Goal: Check status: Check status

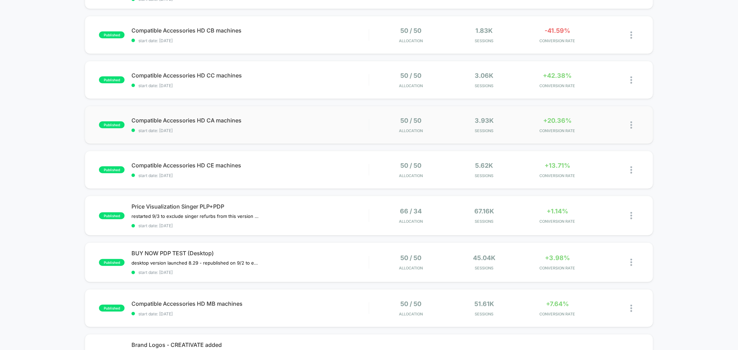
scroll to position [269, 0]
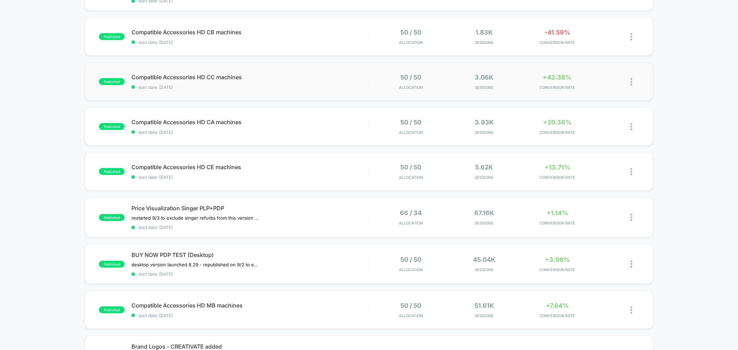
click at [319, 88] on div "published Compatible Accessories HD CC machines start date: 9/8/2025 50 / 50 Al…" at bounding box center [369, 82] width 568 height 38
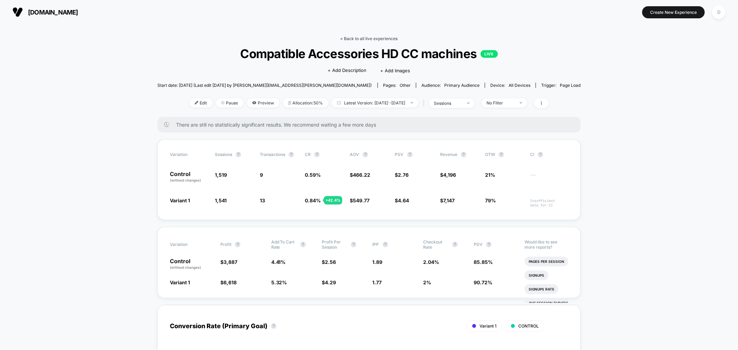
click at [370, 36] on link "< Back to all live experiences" at bounding box center [368, 38] width 57 height 5
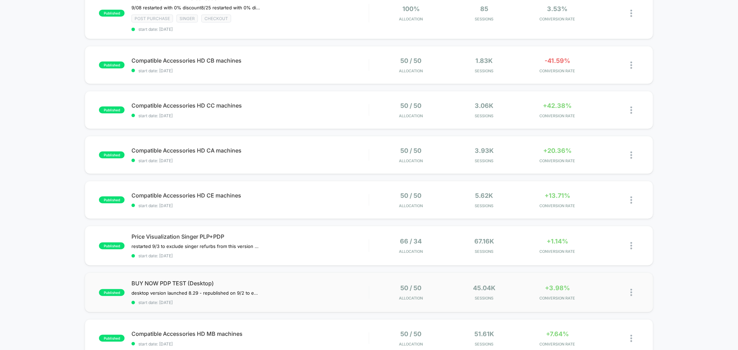
scroll to position [243, 0]
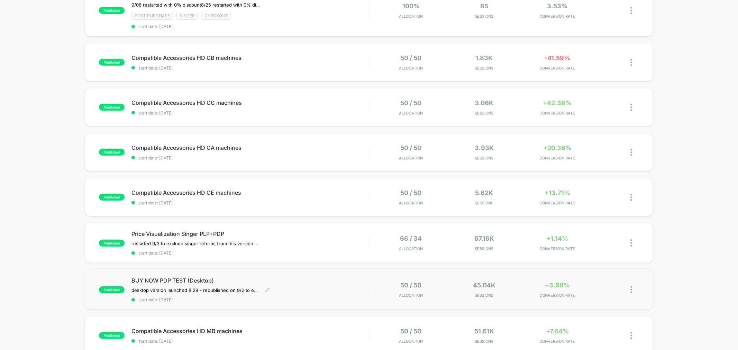
click at [230, 297] on span "start date: [DATE]" at bounding box center [249, 299] width 237 height 5
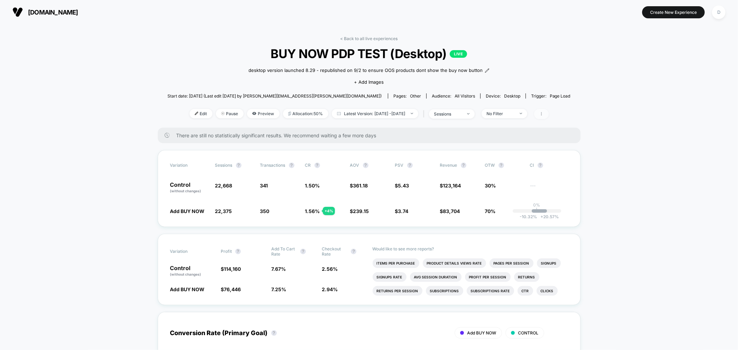
click at [549, 119] on span at bounding box center [541, 114] width 15 height 10
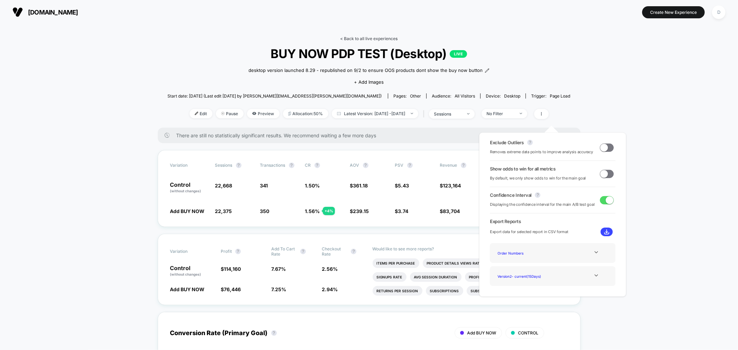
click at [347, 37] on link "< Back to all live experiences" at bounding box center [368, 38] width 57 height 5
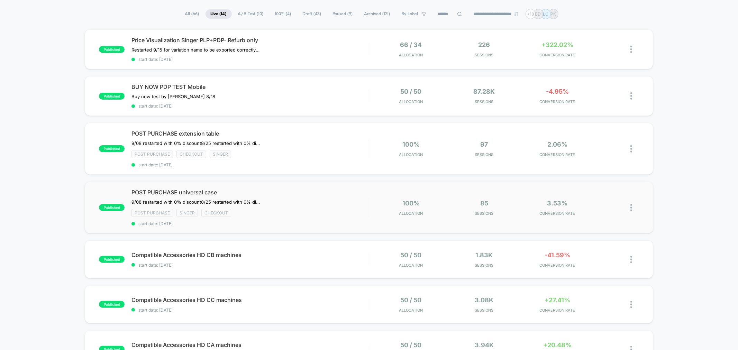
scroll to position [64, 0]
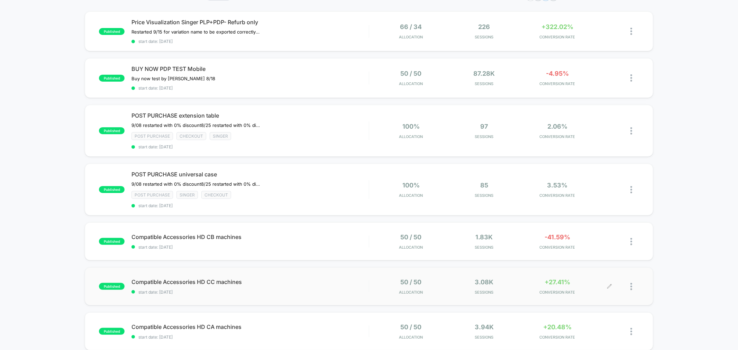
click at [634, 284] on div at bounding box center [634, 286] width 9 height 16
click at [234, 290] on span "start date: [DATE]" at bounding box center [249, 292] width 237 height 5
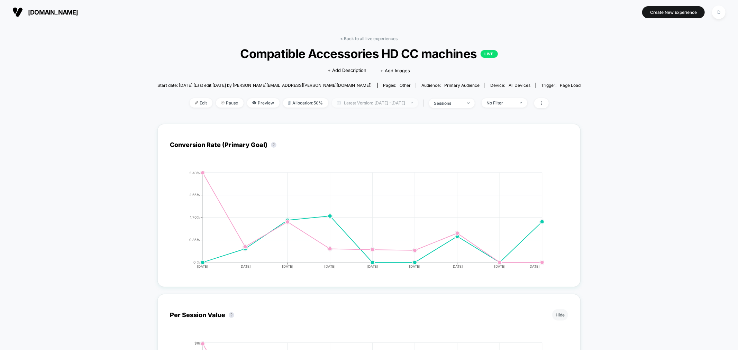
click at [406, 98] on span "Latest Version: Sep 8, 2025 - Sep 16, 2025" at bounding box center [375, 102] width 86 height 9
select select "*"
select select "****"
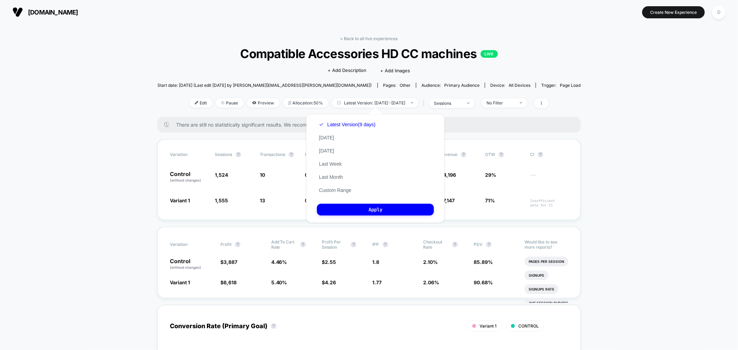
click at [350, 187] on button "Custom Range" at bounding box center [335, 190] width 36 height 6
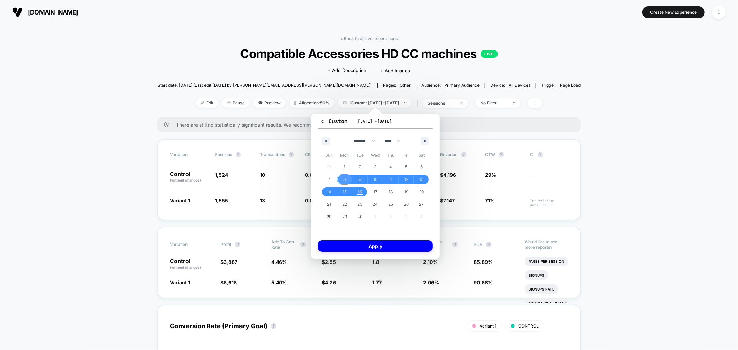
click at [345, 174] on span "8" at bounding box center [344, 179] width 2 height 12
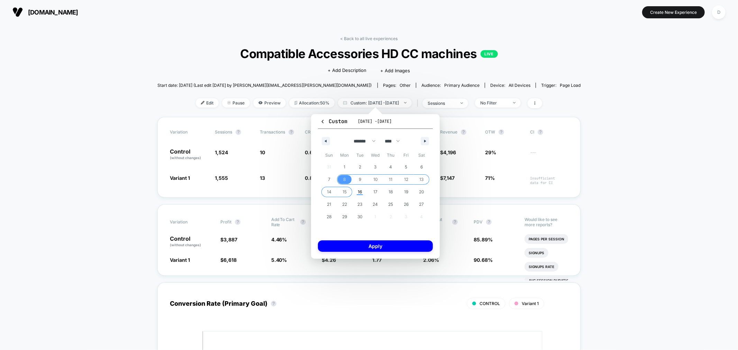
click at [344, 193] on span "15" at bounding box center [344, 192] width 4 height 12
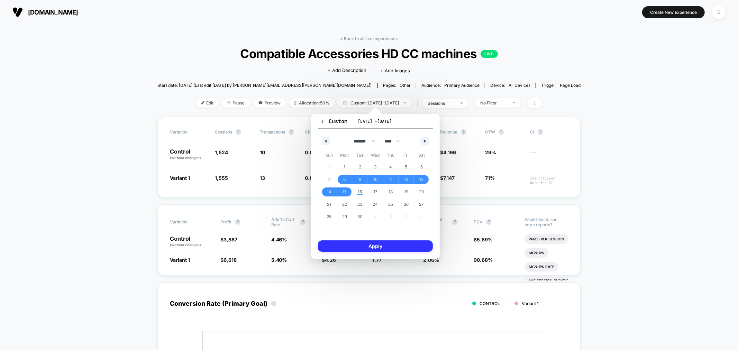
click at [408, 246] on button "Apply" at bounding box center [375, 245] width 115 height 11
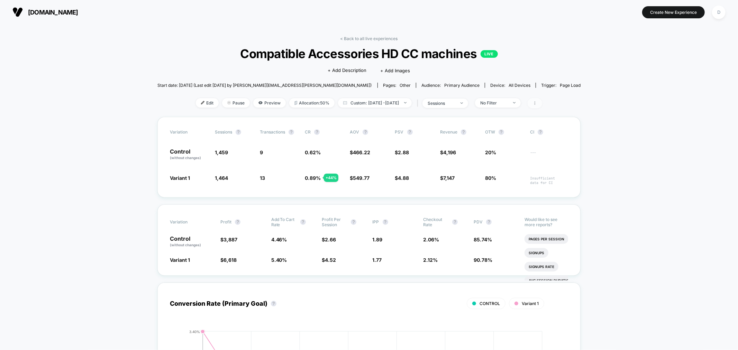
click at [542, 106] on span at bounding box center [535, 103] width 15 height 10
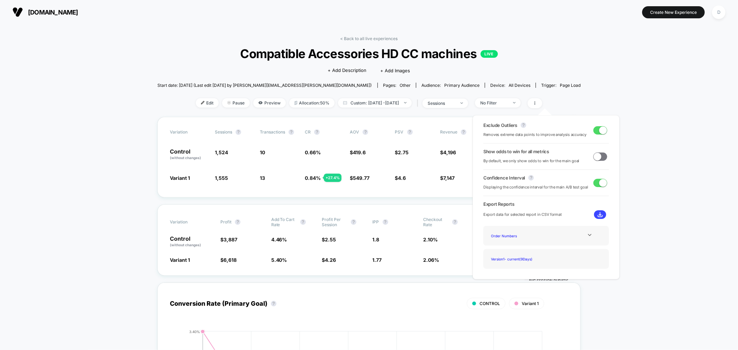
click at [601, 216] on button at bounding box center [600, 214] width 12 height 9
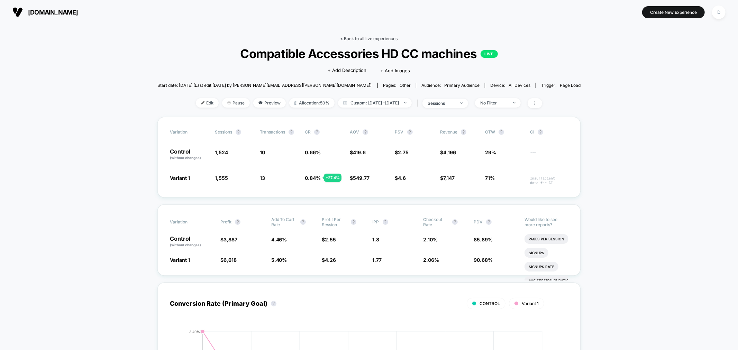
click at [383, 39] on link "< Back to all live experiences" at bounding box center [368, 38] width 57 height 5
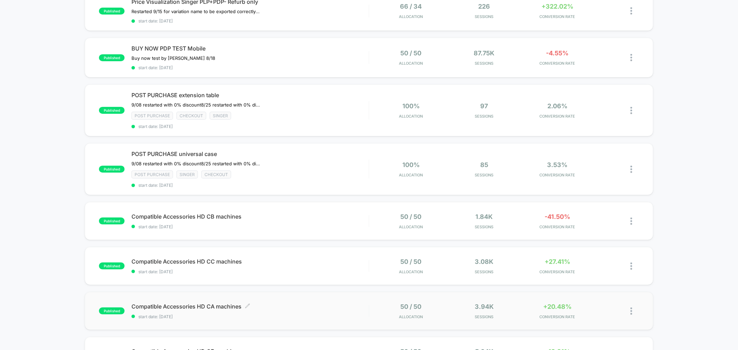
scroll to position [89, 0]
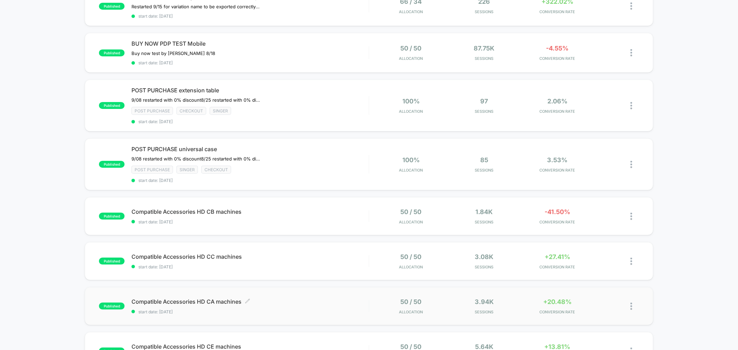
click at [330, 309] on span "start date: [DATE]" at bounding box center [249, 311] width 237 height 5
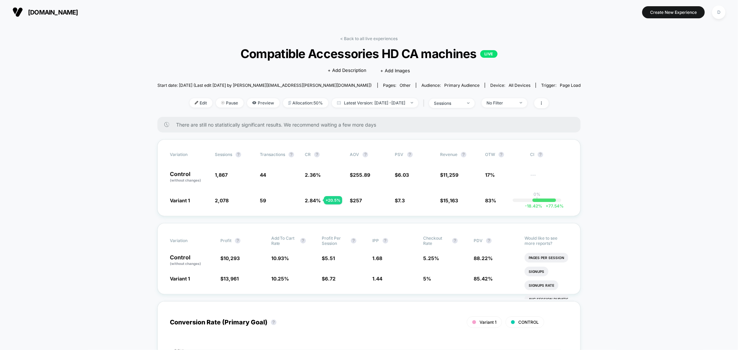
click at [544, 106] on div at bounding box center [540, 103] width 18 height 10
click at [549, 106] on span at bounding box center [541, 103] width 15 height 10
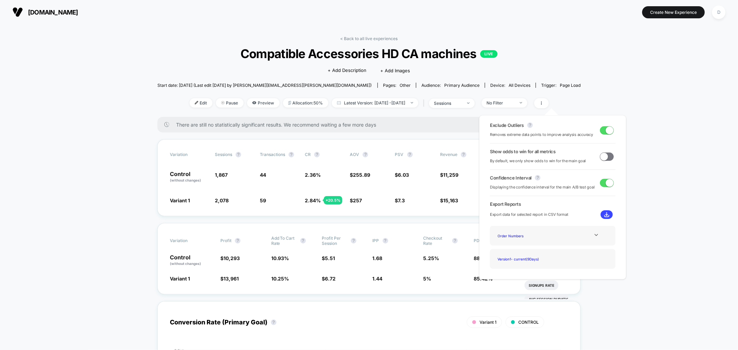
click at [606, 213] on img at bounding box center [606, 214] width 5 height 5
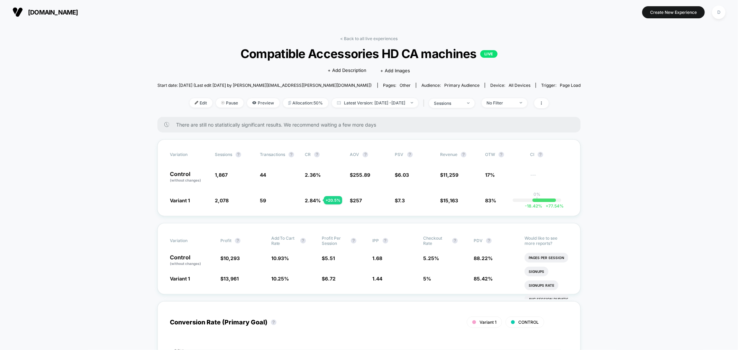
drag, startPoint x: 413, startPoint y: 101, endPoint x: 416, endPoint y: 125, distance: 23.6
click at [543, 104] on icon at bounding box center [541, 103] width 4 height 4
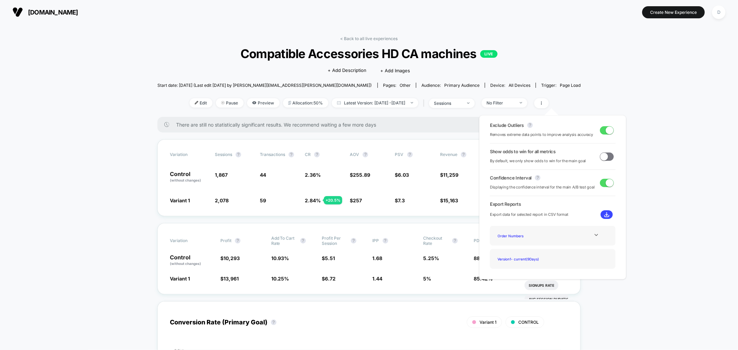
click at [601, 218] on button at bounding box center [607, 214] width 12 height 9
